Goal: Task Accomplishment & Management: Complete application form

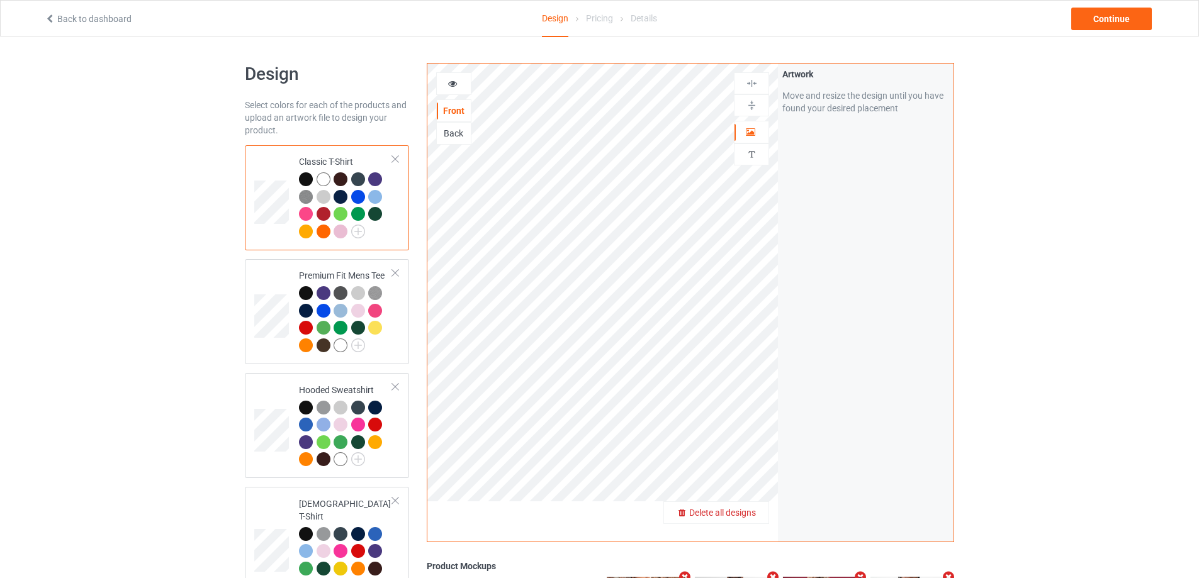
click at [751, 514] on span "Delete all designs" at bounding box center [722, 513] width 67 height 10
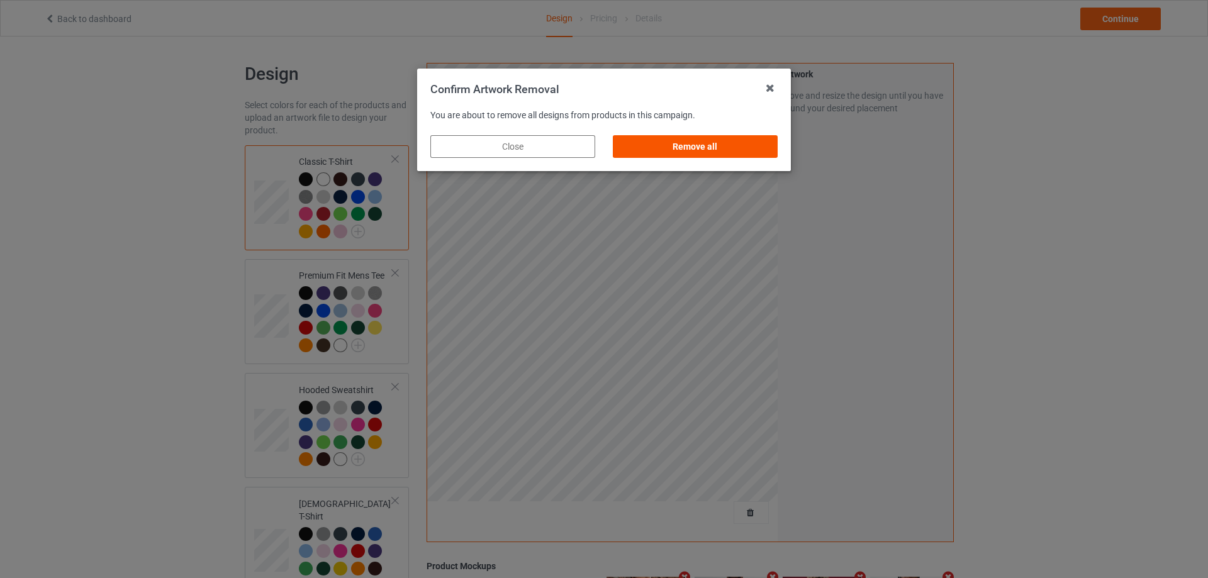
click at [756, 142] on div "Remove all" at bounding box center [695, 146] width 165 height 23
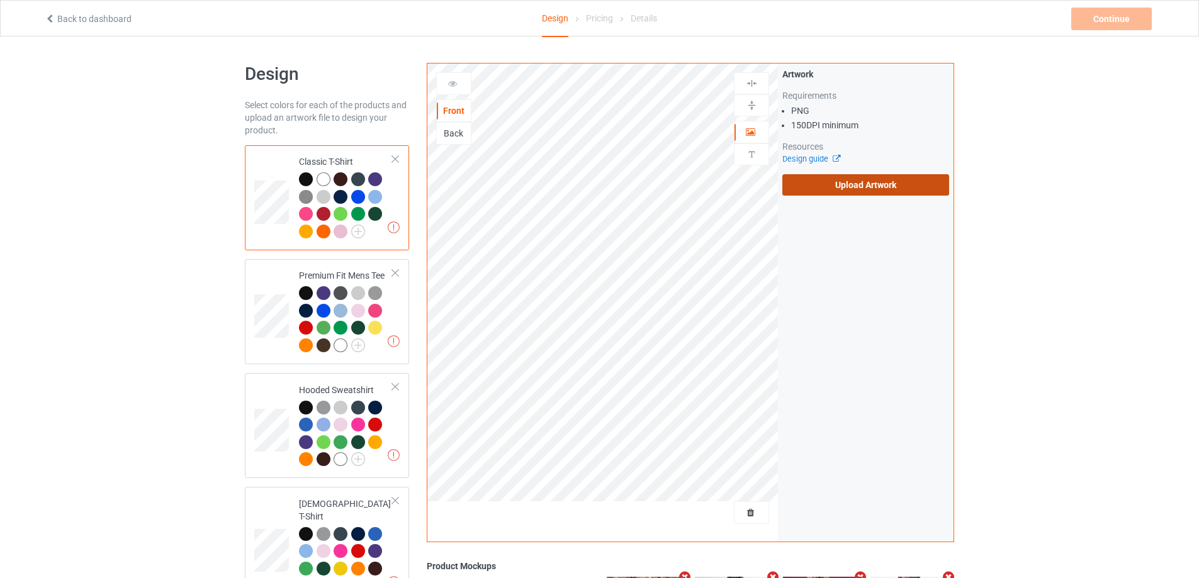
click at [880, 185] on label "Upload Artwork" at bounding box center [865, 184] width 167 height 21
click at [0, 0] on input "Upload Artwork" at bounding box center [0, 0] width 0 height 0
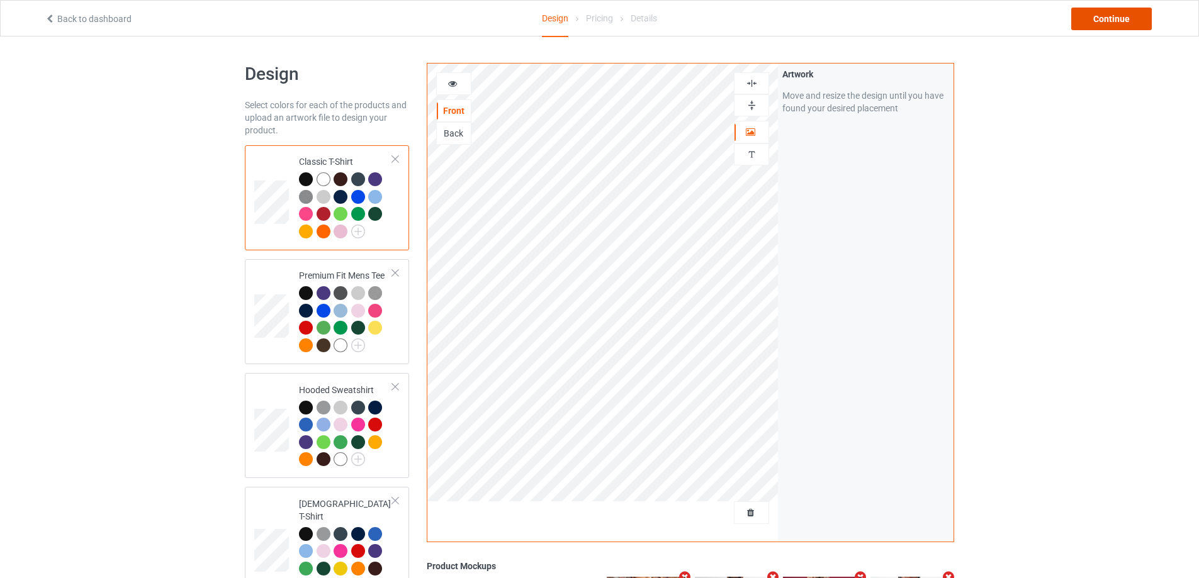
click at [1107, 20] on div "Continue" at bounding box center [1111, 19] width 81 height 23
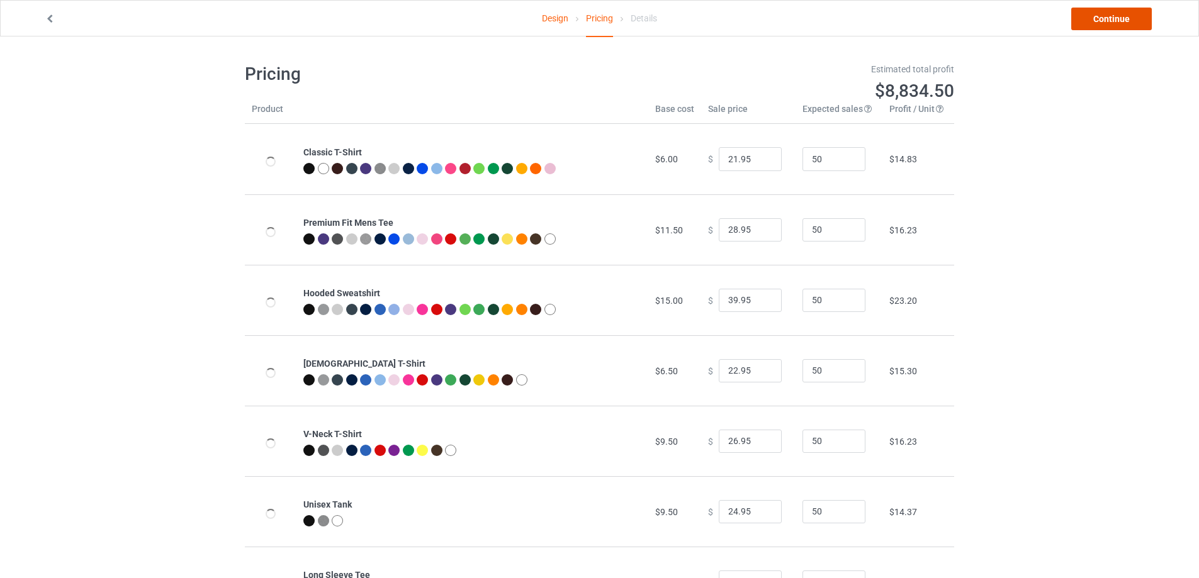
click at [1107, 20] on link "Continue" at bounding box center [1111, 19] width 81 height 23
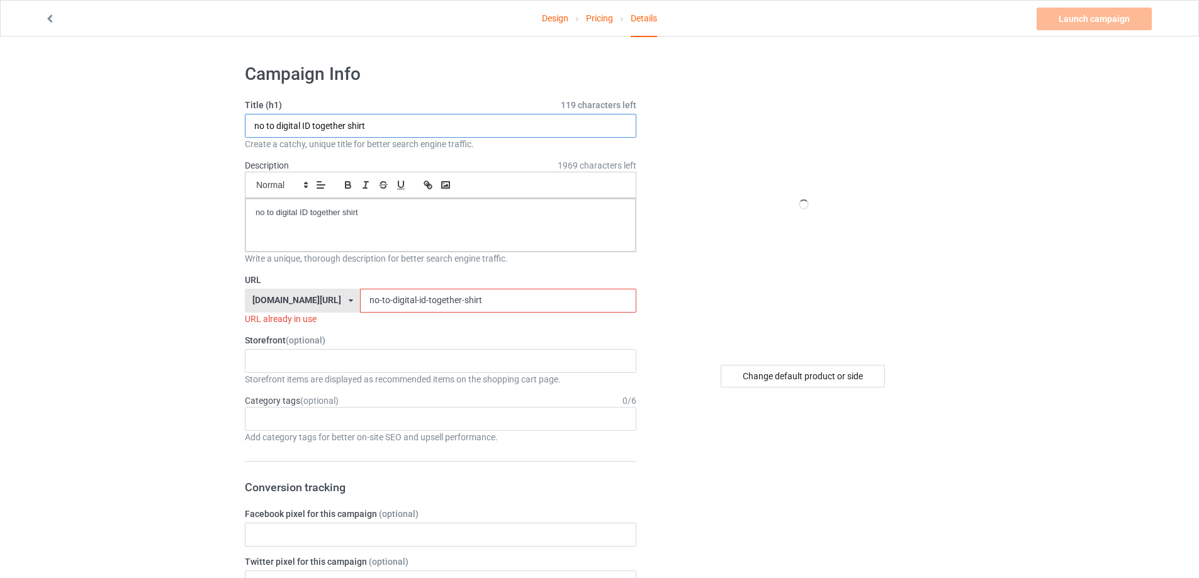
drag, startPoint x: 201, startPoint y: 125, endPoint x: 364, endPoint y: 201, distance: 179.3
paste input "steve kerr get the fuck back"
type input "steve kerr get the fuck back shirt"
drag, startPoint x: 408, startPoint y: 216, endPoint x: 178, endPoint y: 210, distance: 229.8
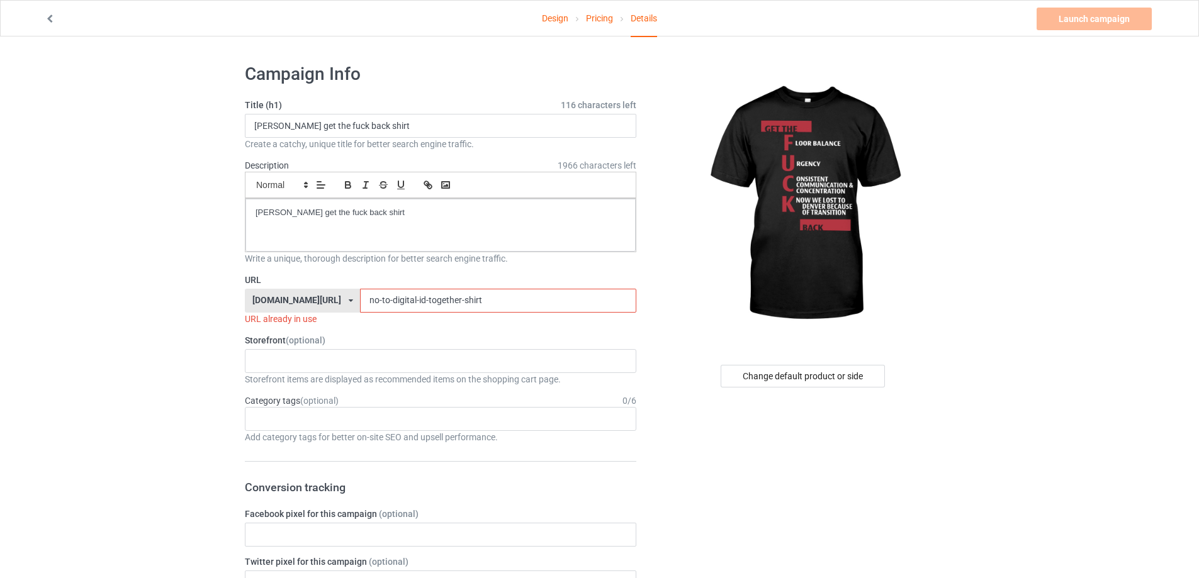
drag, startPoint x: 318, startPoint y: 303, endPoint x: 290, endPoint y: 291, distance: 31.0
click at [262, 301] on div "teechip.com/ teetrendus.com/ teechip.com/ 5cd2f964b197f721e1cad219 587d0d41cee3…" at bounding box center [440, 301] width 391 height 24
paste input "steve-kerr-get-the-fuck-back"
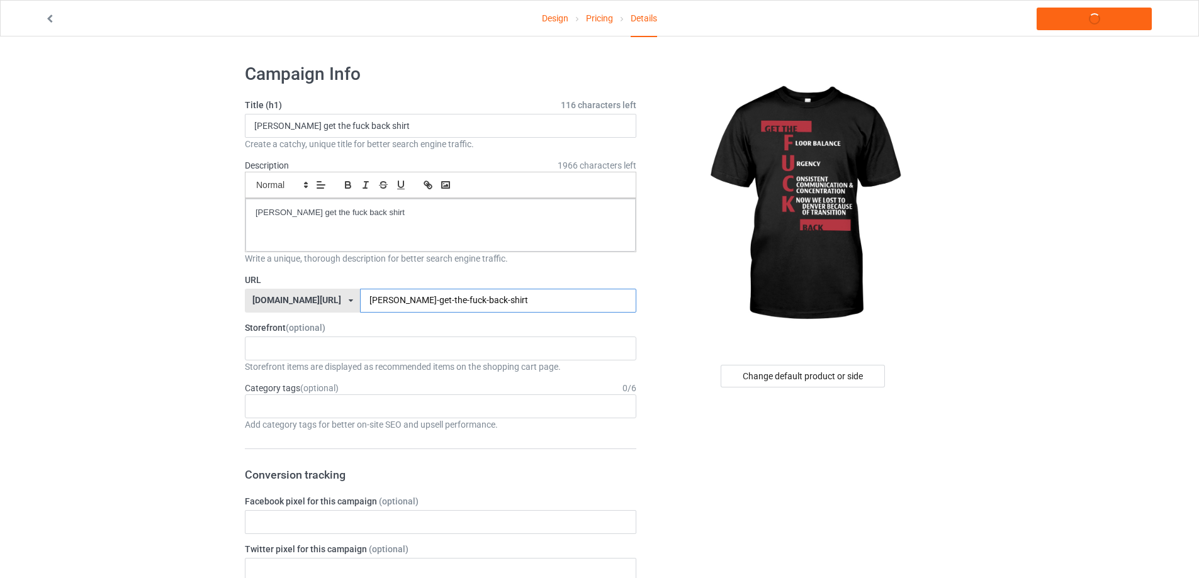
type input "steve-kerr-get-the-fuck-back-shirt"
drag, startPoint x: 399, startPoint y: 220, endPoint x: 248, endPoint y: 217, distance: 151.1
click at [248, 217] on div "steve kerr get the fuck back shirt" at bounding box center [440, 225] width 390 height 53
copy p "steve kerr get the fuck back shirt"
click at [1079, 26] on link "Launch campaign" at bounding box center [1093, 19] width 115 height 23
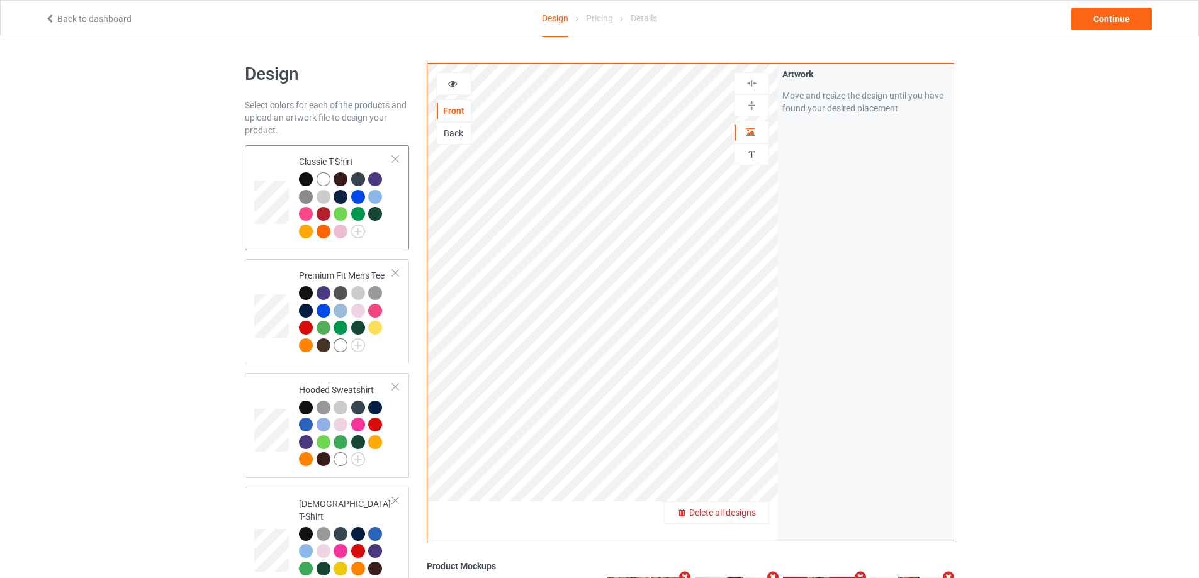
click at [746, 515] on span "Delete all designs" at bounding box center [722, 513] width 67 height 10
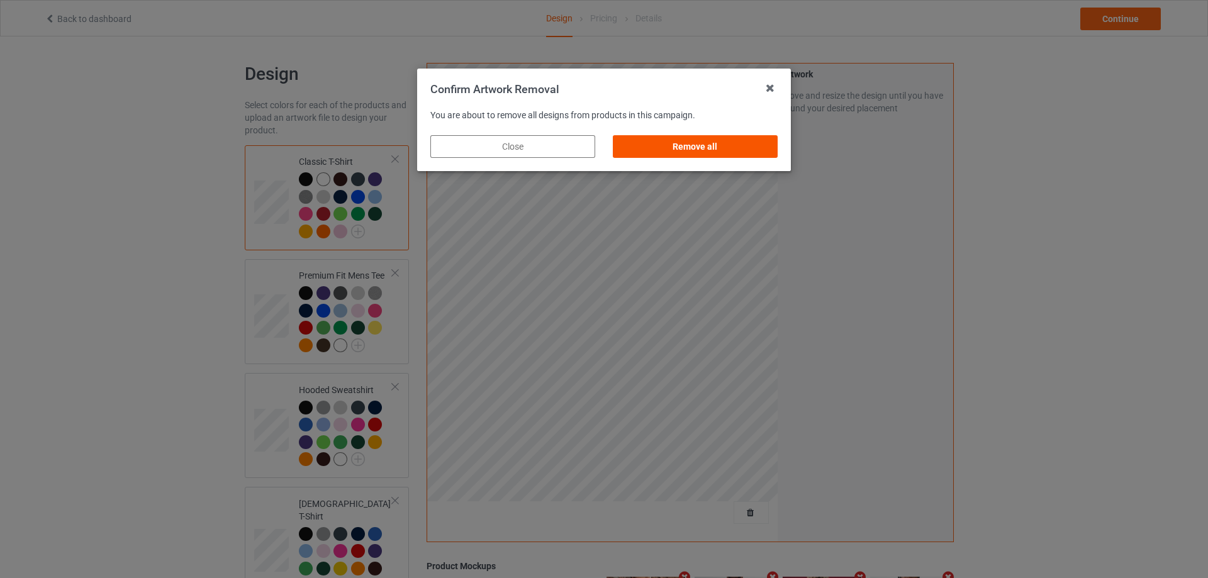
click at [742, 149] on div "Remove all" at bounding box center [695, 146] width 165 height 23
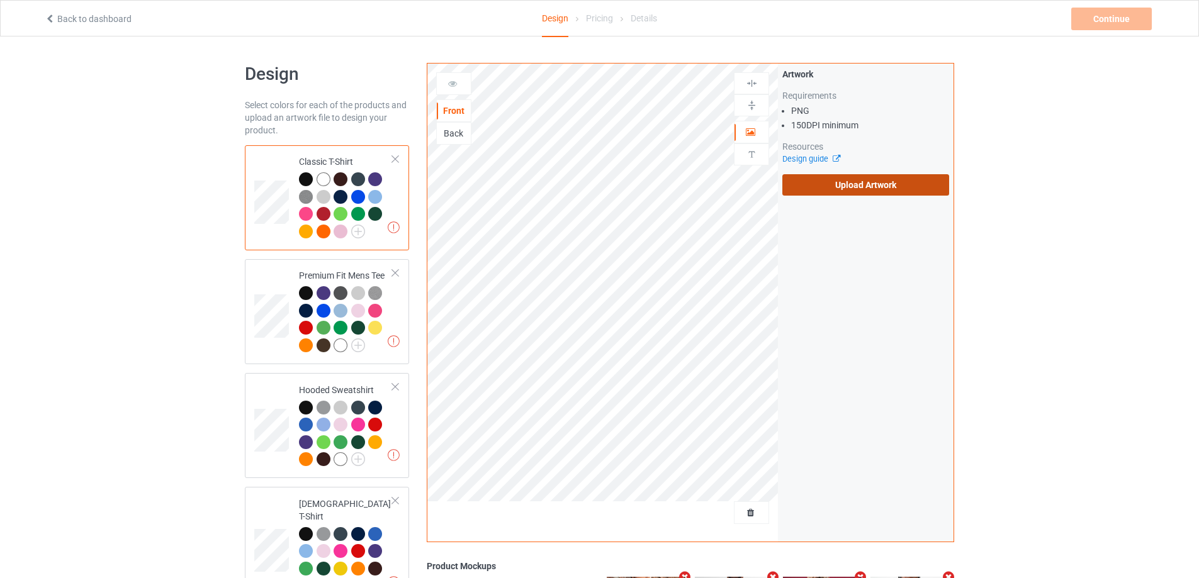
click at [826, 186] on label "Upload Artwork" at bounding box center [865, 184] width 167 height 21
click at [0, 0] on input "Upload Artwork" at bounding box center [0, 0] width 0 height 0
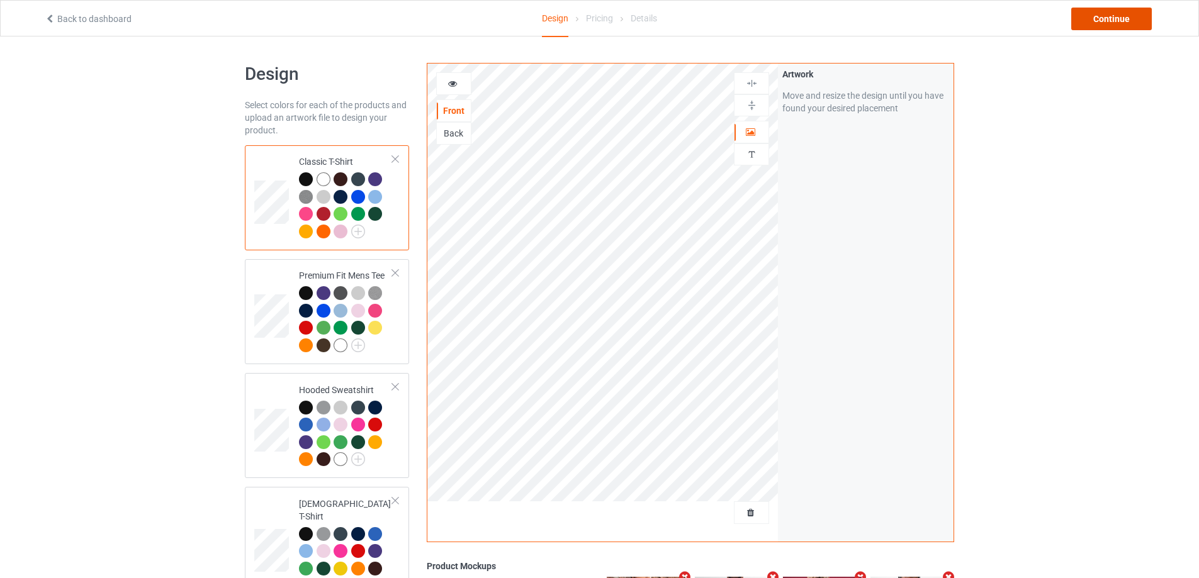
click at [1109, 11] on div "Continue" at bounding box center [1111, 19] width 81 height 23
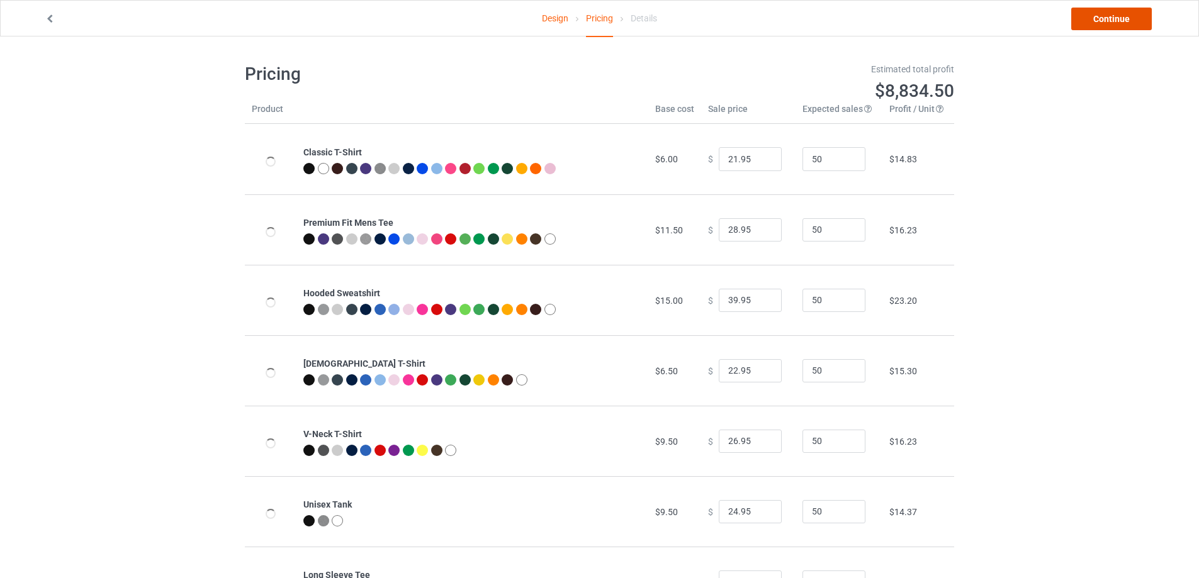
click at [1109, 11] on link "Continue" at bounding box center [1111, 19] width 81 height 23
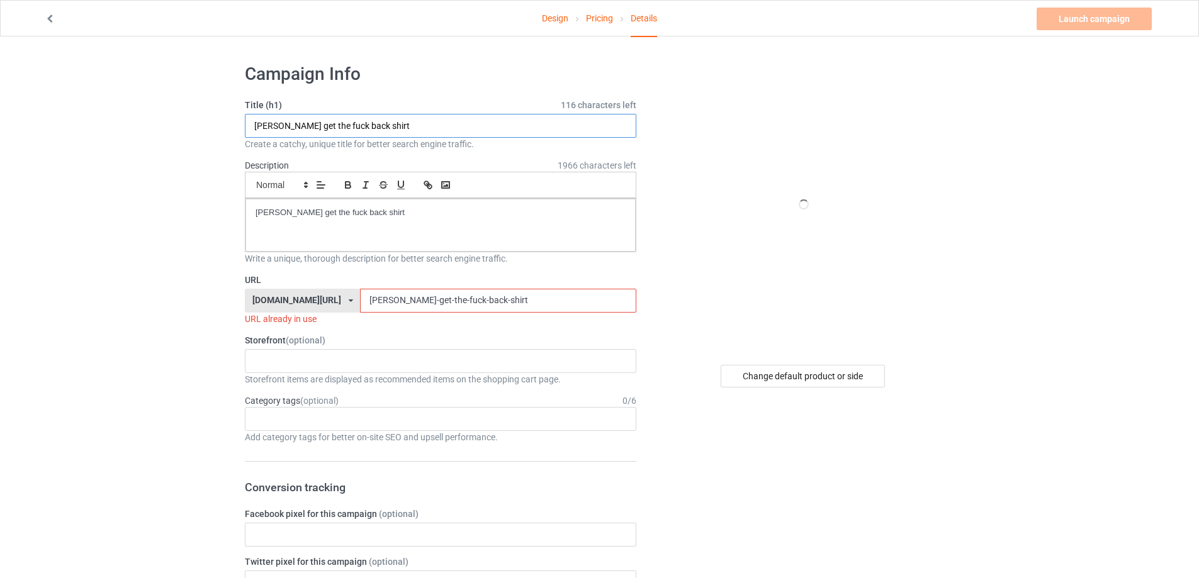
drag, startPoint x: 408, startPoint y: 122, endPoint x: 204, endPoint y: 120, distance: 204.5
paste input "Theo Epstein In Action Signed by Artist Print"
type input "Theo Epstein In Action Signed by Artist Print shirt"
drag, startPoint x: 427, startPoint y: 225, endPoint x: 210, endPoint y: 183, distance: 221.2
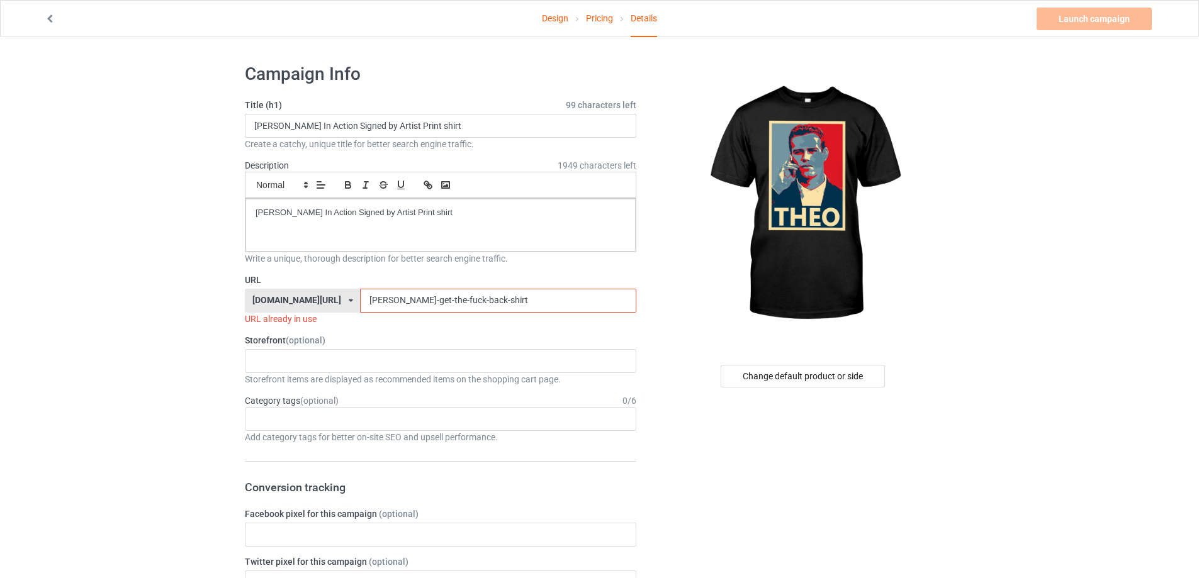
drag, startPoint x: 483, startPoint y: 303, endPoint x: 247, endPoint y: 317, distance: 236.4
paste input "theo-epstein-in-action-signed-by-artist-print-shir"
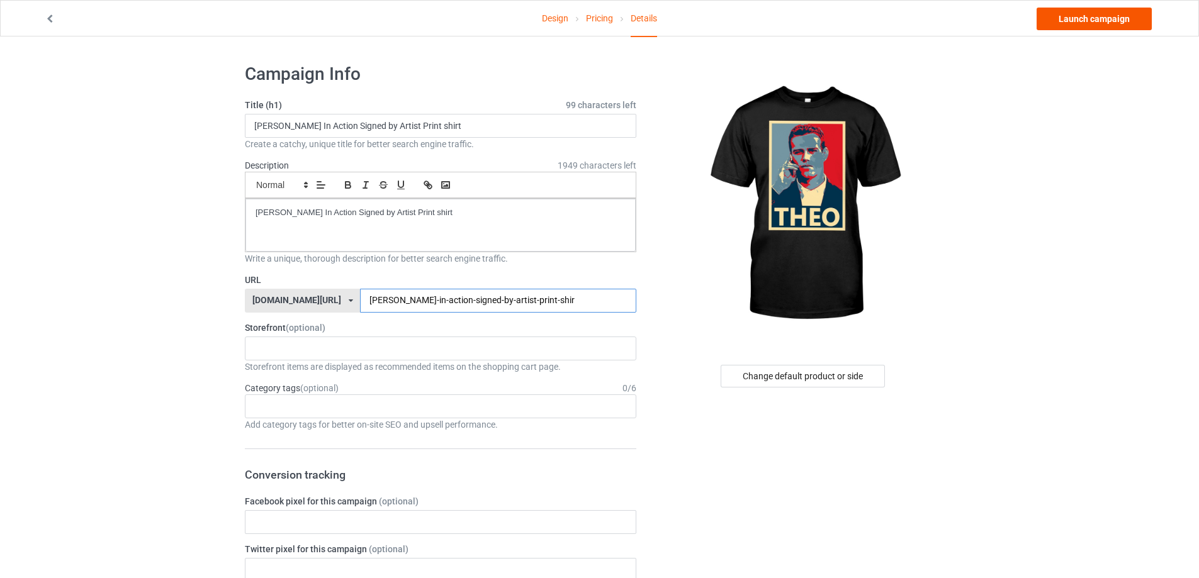
type input "theo-epstein-in-action-signed-by-artist-print-shir"
click at [1080, 24] on link "Launch campaign" at bounding box center [1093, 19] width 115 height 23
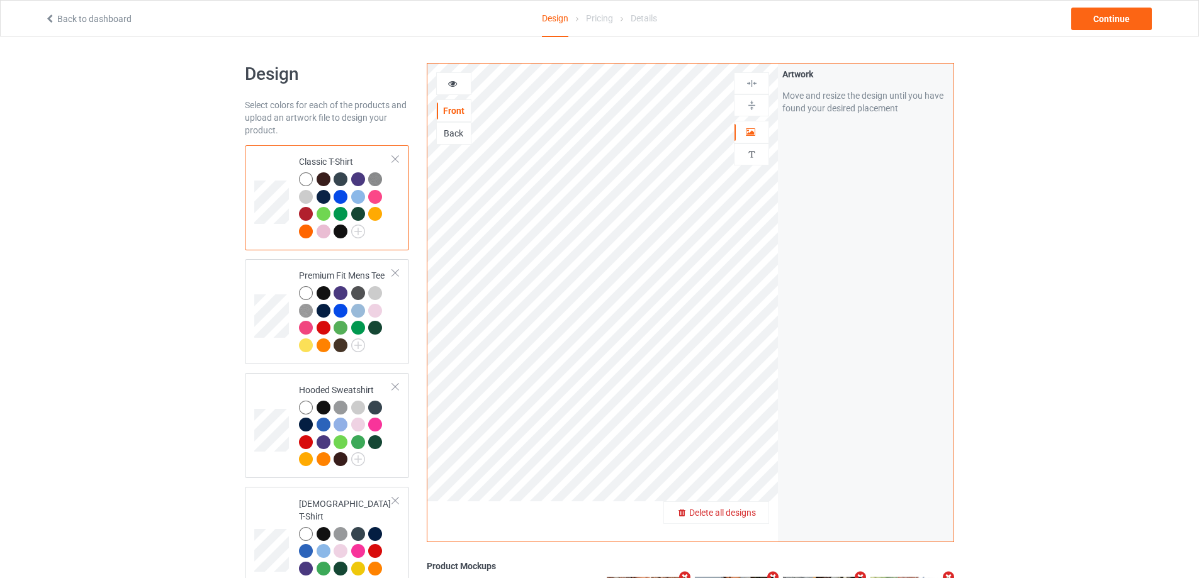
click at [749, 508] on span "Delete all designs" at bounding box center [722, 513] width 67 height 10
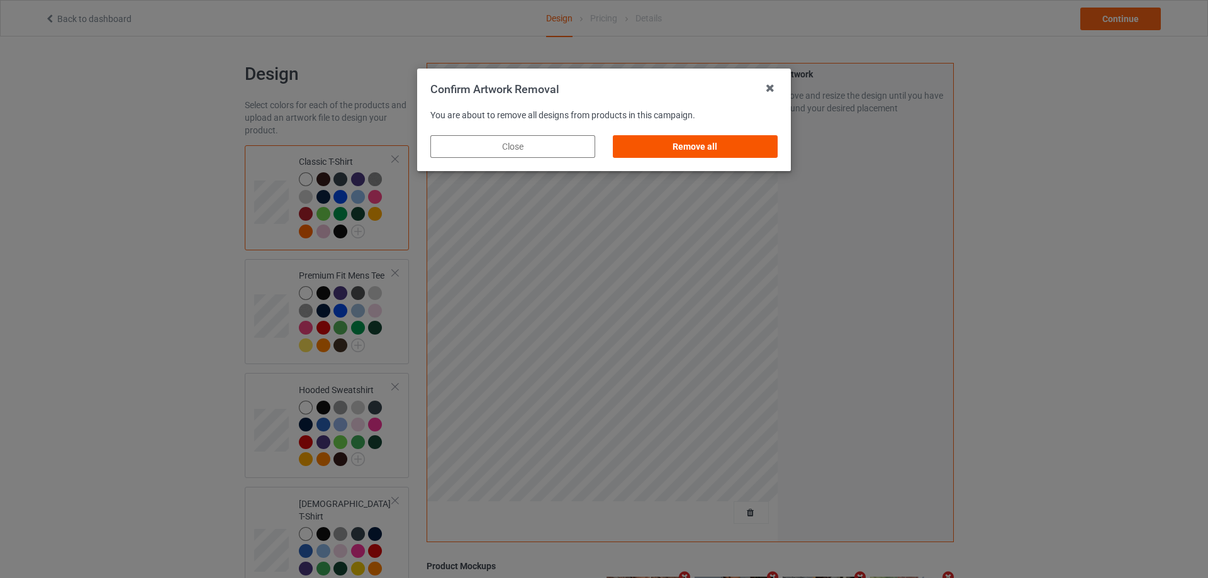
click at [754, 142] on div "Remove all" at bounding box center [695, 146] width 165 height 23
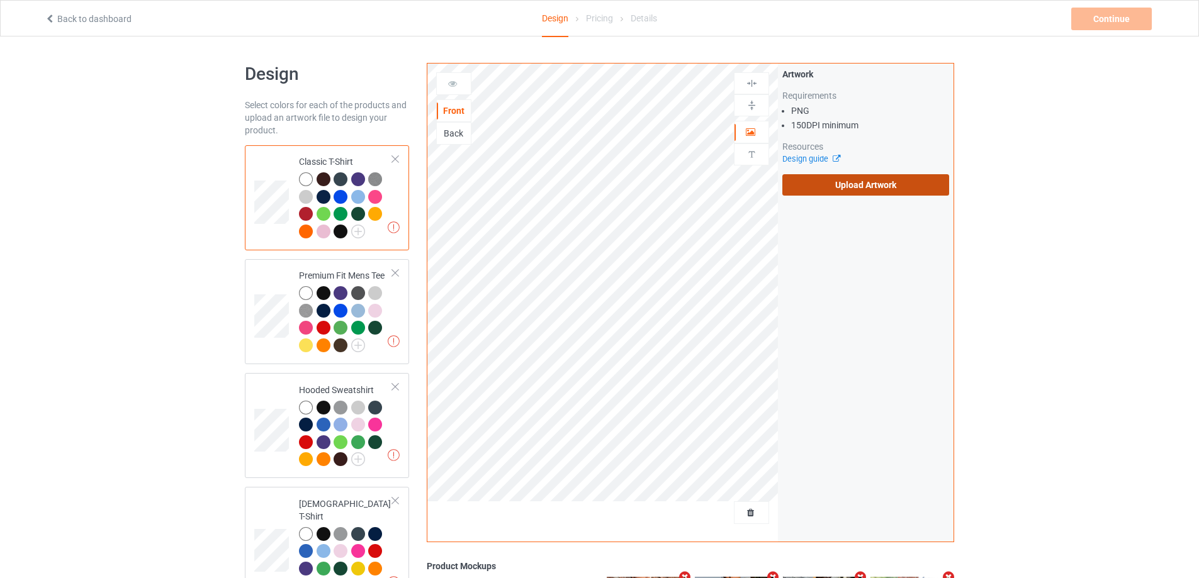
click at [836, 179] on label "Upload Artwork" at bounding box center [865, 184] width 167 height 21
click at [0, 0] on input "Upload Artwork" at bounding box center [0, 0] width 0 height 0
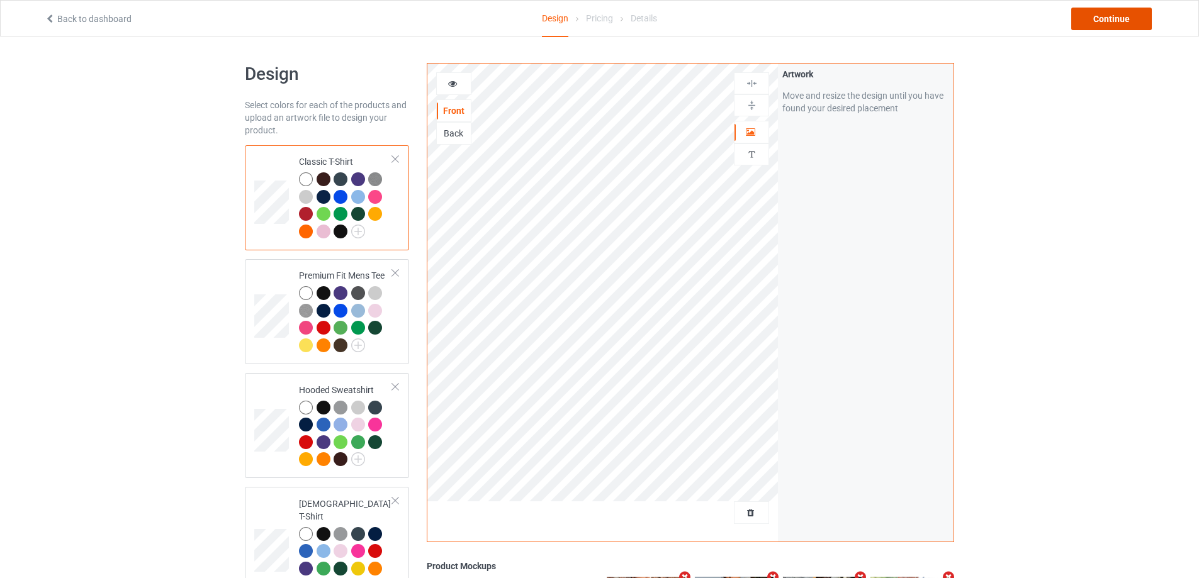
click at [1120, 18] on div "Continue" at bounding box center [1111, 19] width 81 height 23
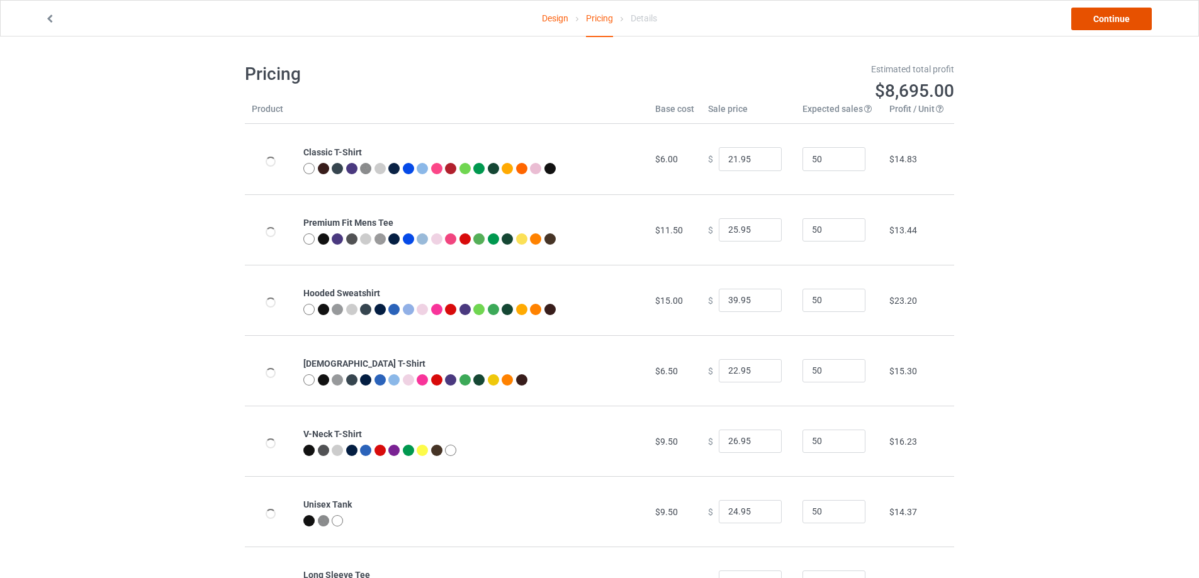
click at [1114, 21] on link "Continue" at bounding box center [1111, 19] width 81 height 23
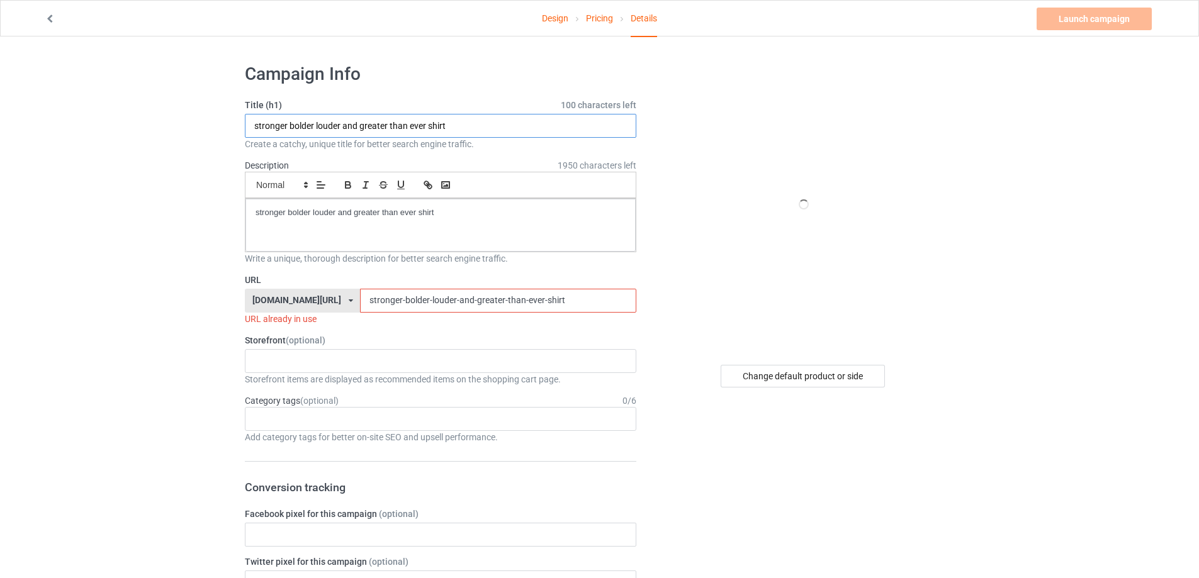
paste input "[PERSON_NAME] dollar dollar [PERSON_NAME]"
type input "[PERSON_NAME] dollar dollar [PERSON_NAME] shirt"
drag, startPoint x: 486, startPoint y: 231, endPoint x: 140, endPoint y: 207, distance: 347.6
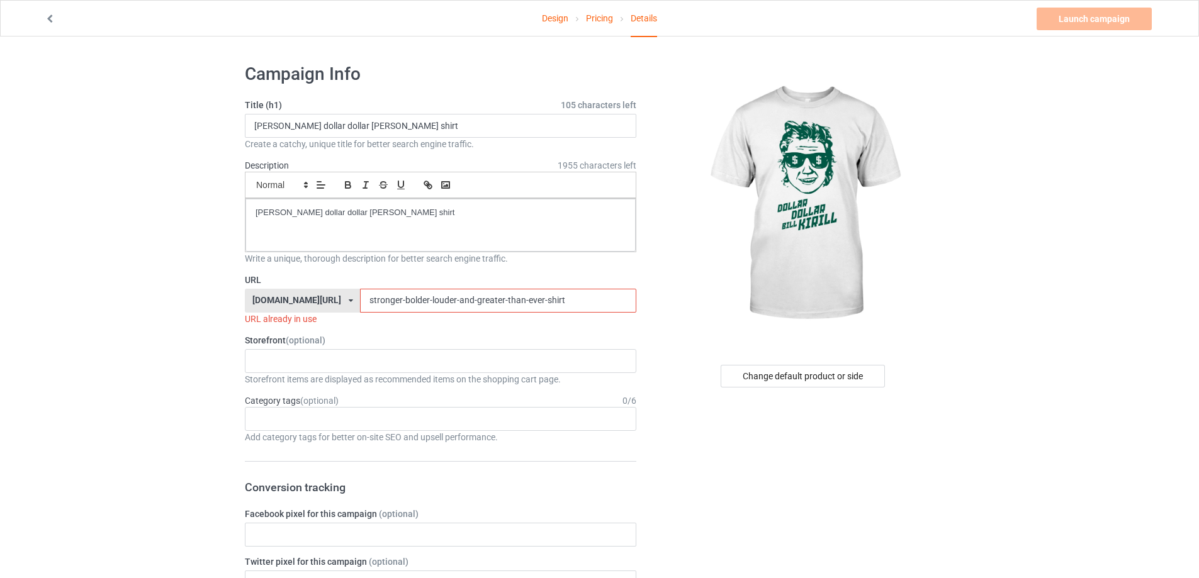
drag, startPoint x: 444, startPoint y: 300, endPoint x: 216, endPoint y: 300, distance: 228.4
paste input "[PERSON_NAME]-dollar-dollar-[PERSON_NAME]"
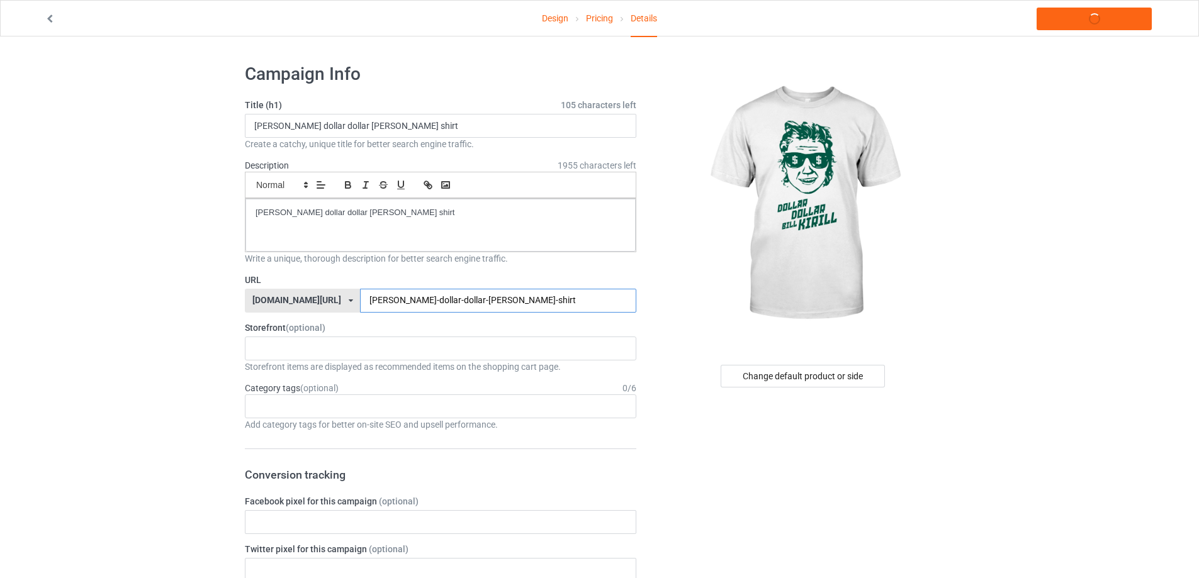
type input "[PERSON_NAME]-dollar-dollar-[PERSON_NAME]-shirt"
drag, startPoint x: 209, startPoint y: 209, endPoint x: 146, endPoint y: 209, distance: 62.9
copy p "[PERSON_NAME] dollar dollar [PERSON_NAME] shirt"
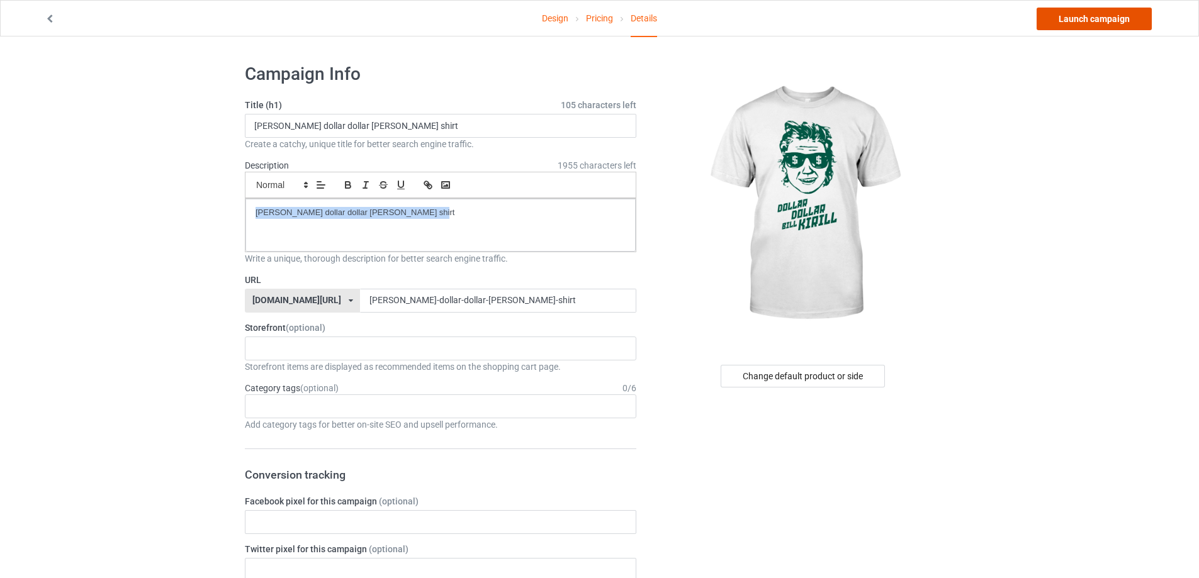
click at [1081, 16] on link "Launch campaign" at bounding box center [1093, 19] width 115 height 23
